Goal: Task Accomplishment & Management: Complete application form

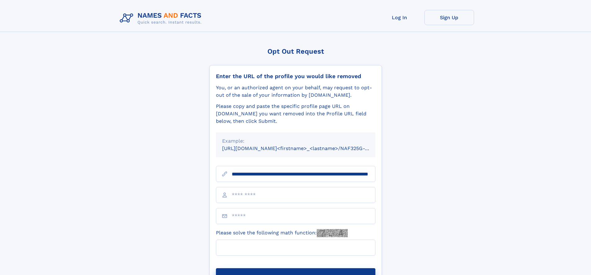
scroll to position [0, 68]
type input "**********"
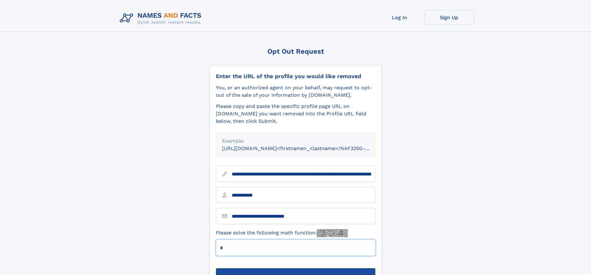
type input "*"
click at [295, 268] on button "Submit Opt Out Request" at bounding box center [295, 278] width 159 height 20
